Goal: Check status: Check status

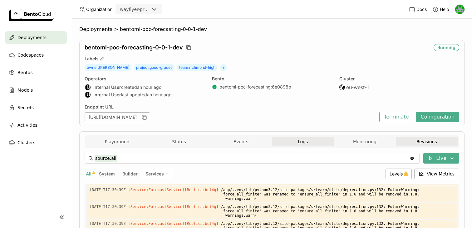
click at [429, 138] on button "Revisions" at bounding box center [427, 141] width 62 height 9
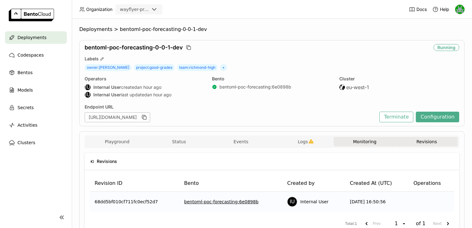
click at [358, 141] on button "Monitoring" at bounding box center [365, 141] width 62 height 9
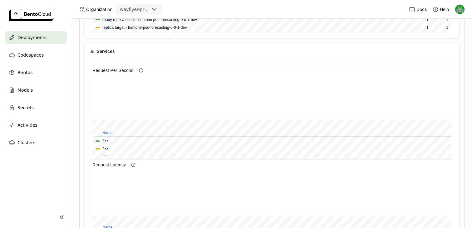
scroll to position [102, 0]
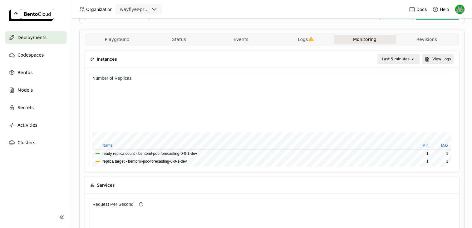
click at [392, 56] on div "Last 5 minutes" at bounding box center [396, 59] width 28 height 6
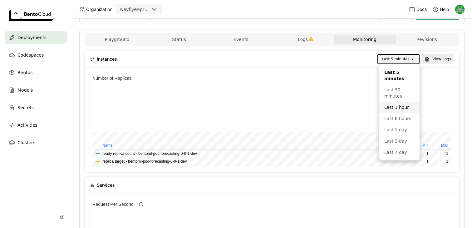
click at [389, 108] on div "Last 1 hour" at bounding box center [400, 107] width 30 height 6
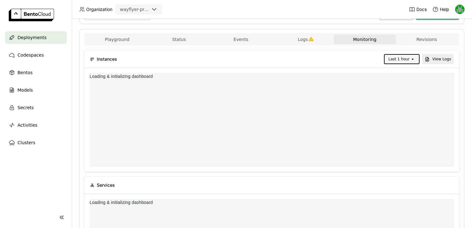
scroll to position [0, 0]
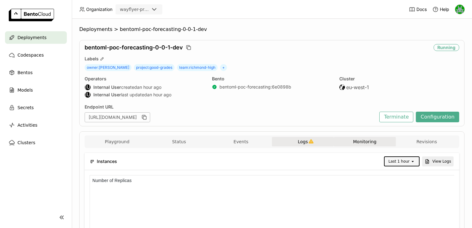
click at [293, 138] on button "Logs" at bounding box center [303, 141] width 62 height 9
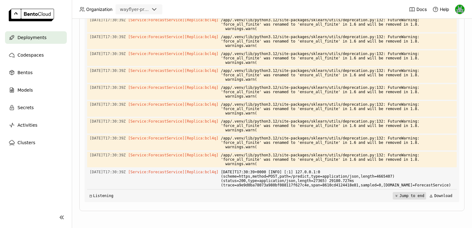
click at [404, 193] on button "Jump to end" at bounding box center [409, 195] width 33 height 7
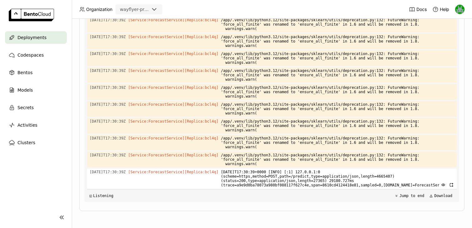
click at [293, 176] on span "[DATE]T17:30:39+0000 [INFO] [:1] 127.0.0.1:0 (scheme=https,method=POST,path=/pr…" at bounding box center [337, 178] width 233 height 20
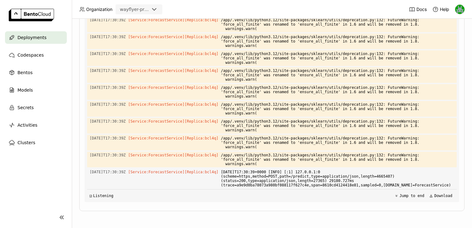
click at [76, 172] on div "Deployments > bentoml-poc-forecasting-0-0-1-dev bentoml-poc-forecasting-0-0-1-d…" at bounding box center [272, 123] width 400 height 209
click at [75, 156] on div "Deployments > bentoml-poc-forecasting-0-0-1-dev bentoml-poc-forecasting-0-0-1-d…" at bounding box center [272, 123] width 400 height 209
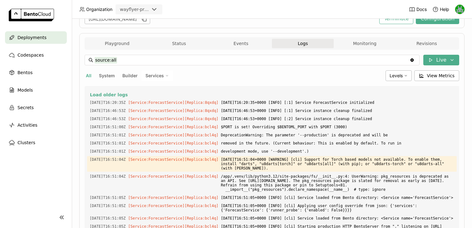
scroll to position [0, 0]
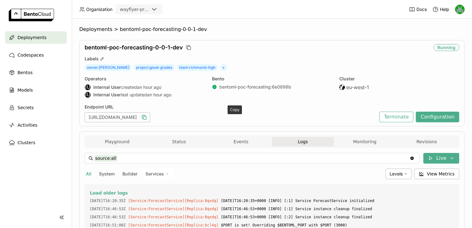
click at [146, 116] on icon "button" at bounding box center [144, 117] width 3 height 3
click at [43, 36] on span "Deployments" at bounding box center [31, 37] width 29 height 7
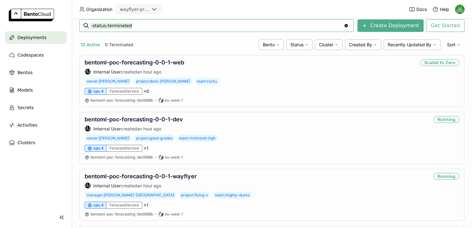
scroll to position [96, 0]
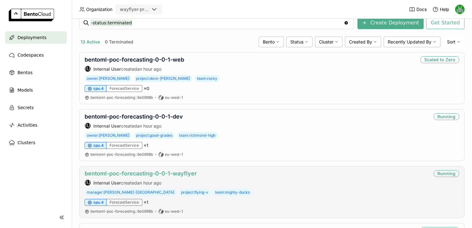
click at [149, 173] on link "bentoml-poc-forecasting-0-0-1-wayflyer" at bounding box center [141, 173] width 112 height 7
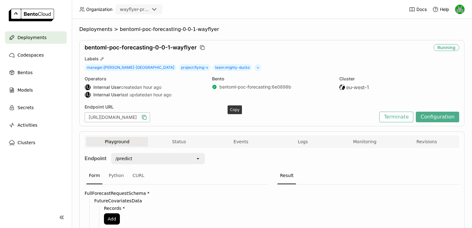
click at [147, 117] on icon "button" at bounding box center [144, 117] width 6 height 6
click at [290, 141] on button "Logs" at bounding box center [303, 141] width 62 height 9
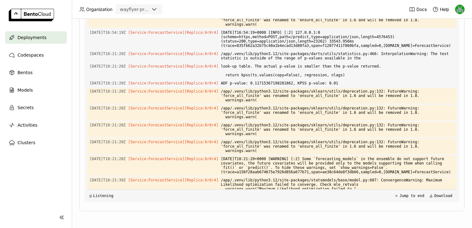
scroll to position [1461, 0]
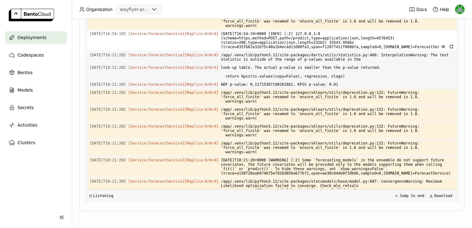
click at [295, 50] on span "2025-10-01T16:54:19+0000 [INFO] [:2] 127.0.0.1:0 (scheme=https,method=POST,path…" at bounding box center [337, 40] width 233 height 20
click at [275, 50] on span "2025-10-01T16:54:19+0000 [INFO] [:2] 127.0.0.1:0 (scheme=https,method=POST,path…" at bounding box center [337, 40] width 233 height 20
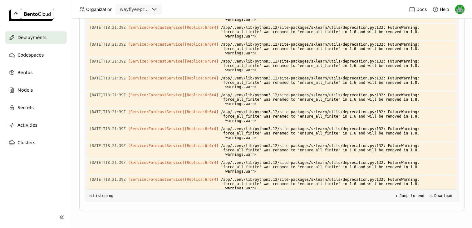
scroll to position [2413, 0]
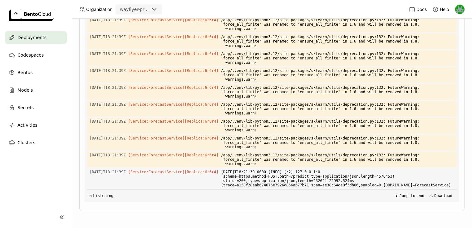
click at [156, 7] on icon at bounding box center [154, 9] width 7 height 7
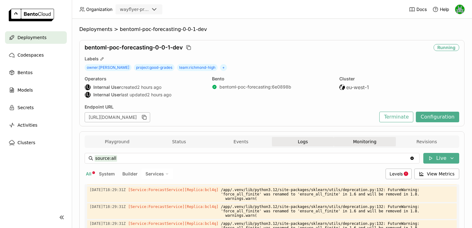
click at [363, 137] on button "Monitoring" at bounding box center [365, 141] width 62 height 9
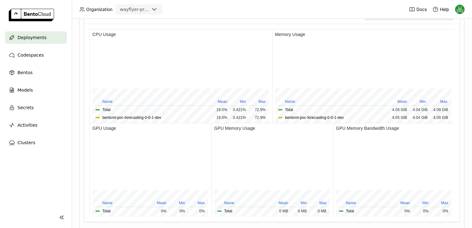
scroll to position [583, 0]
